Goal: Task Accomplishment & Management: Manage account settings

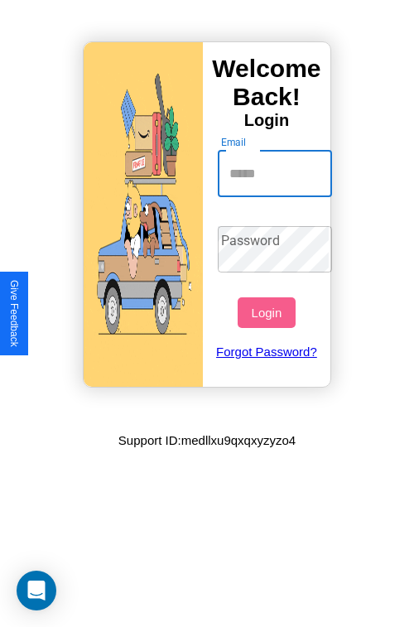
click at [277, 173] on input "Email" at bounding box center [275, 174] width 115 height 46
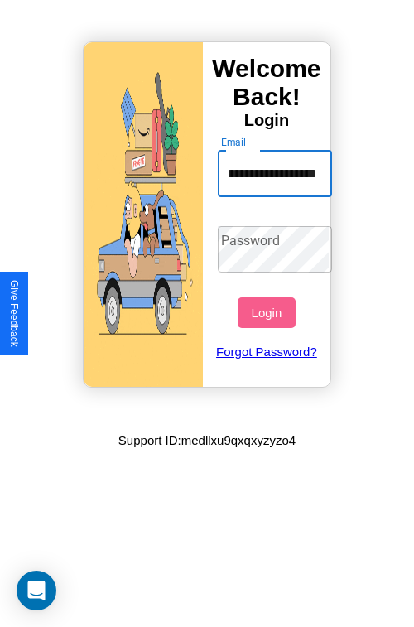
scroll to position [0, 59]
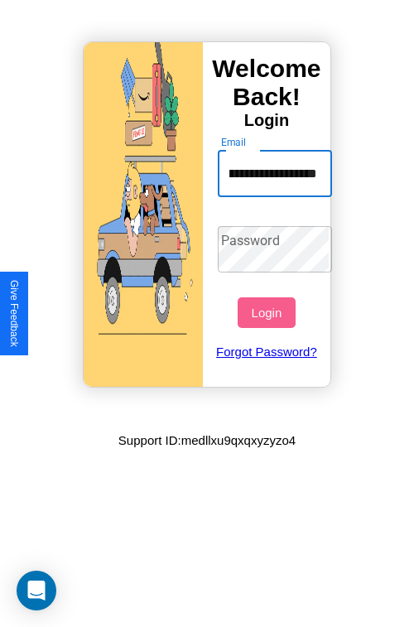
type input "**********"
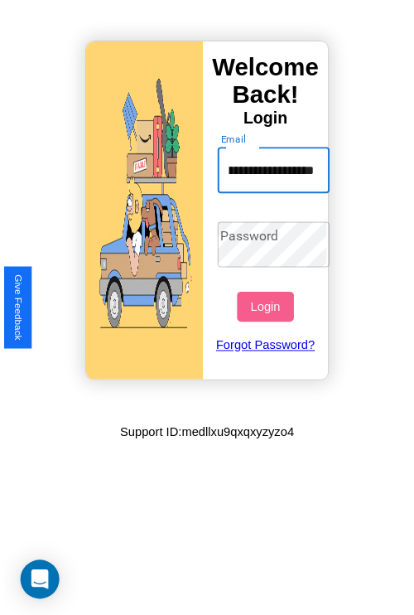
scroll to position [0, 0]
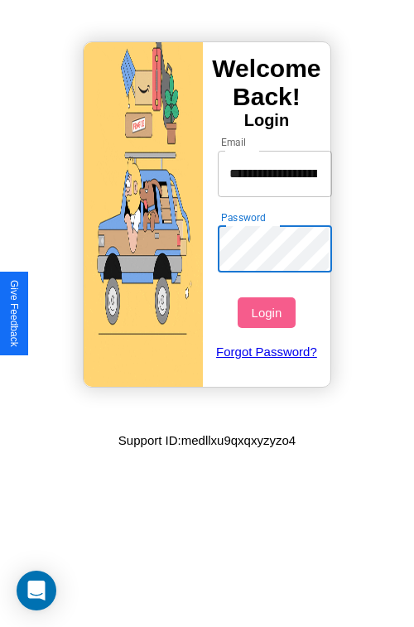
click at [268, 312] on button "Login" at bounding box center [266, 312] width 57 height 31
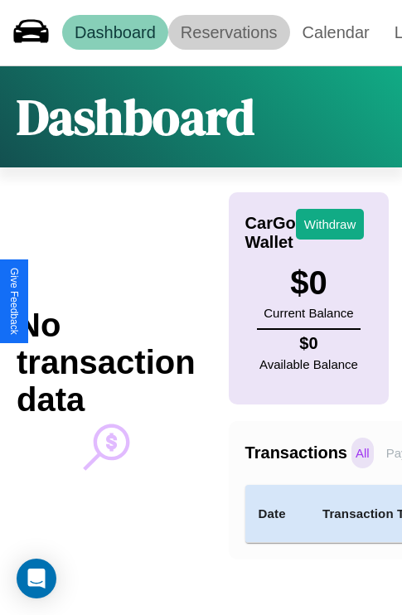
click at [229, 32] on link "Reservations" at bounding box center [229, 32] width 122 height 35
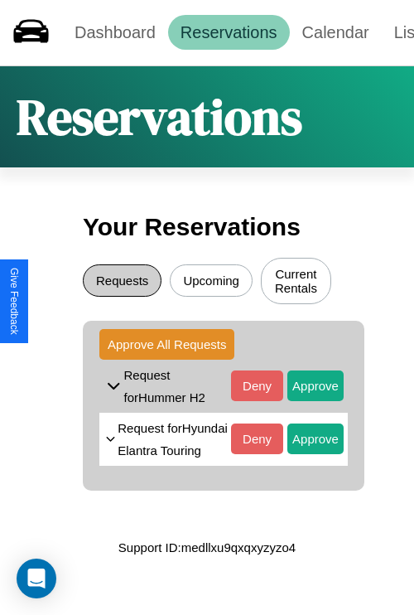
click at [122, 283] on button "Requests" at bounding box center [122, 280] width 79 height 32
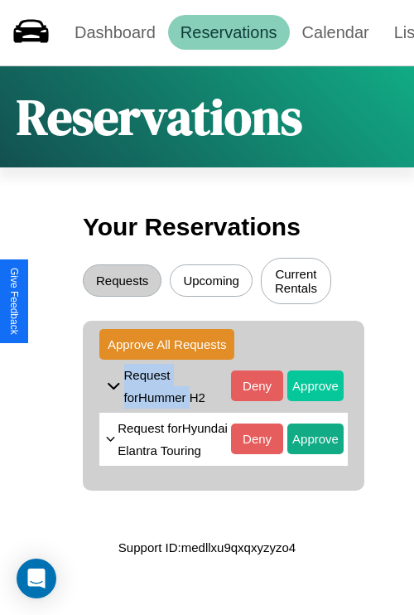
click at [303, 388] on button "Approve" at bounding box center [315, 385] width 56 height 31
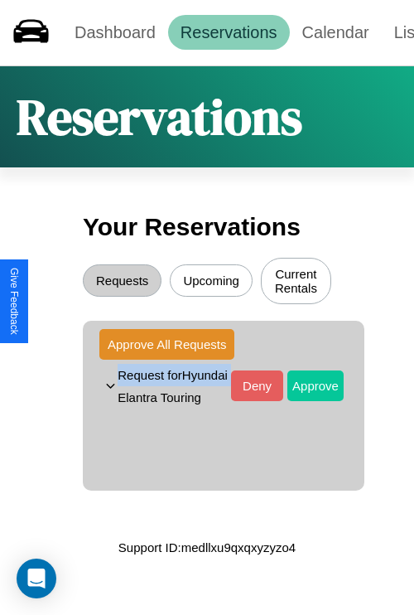
click at [303, 399] on button "Approve" at bounding box center [315, 385] width 56 height 31
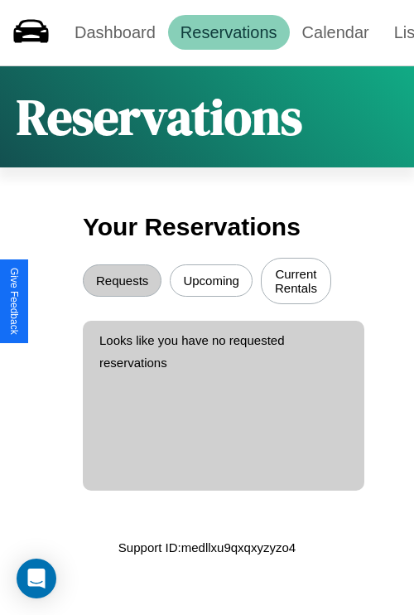
click at [211, 283] on button "Upcoming" at bounding box center [211, 280] width 83 height 32
